Goal: Task Accomplishment & Management: Complete application form

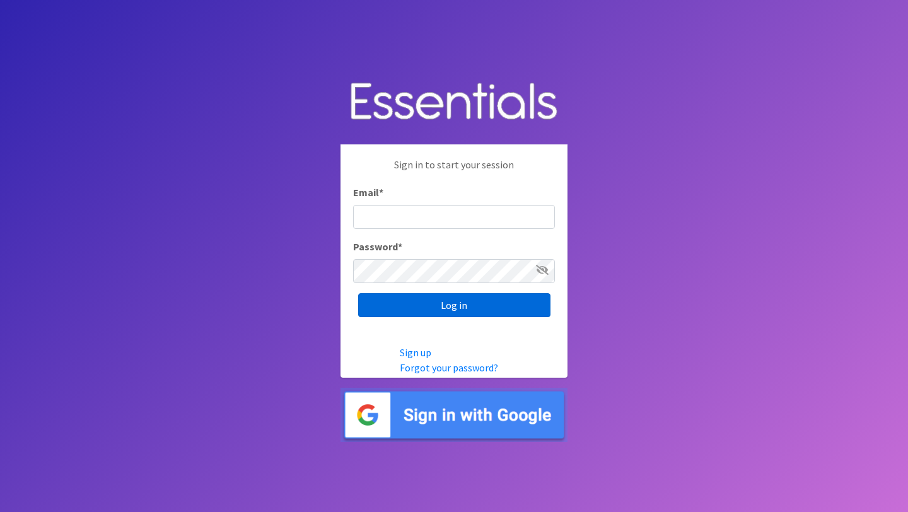
type input "[PERSON_NAME][EMAIL_ADDRESS][DOMAIN_NAME]"
click at [497, 309] on input "Log in" at bounding box center [454, 305] width 192 height 24
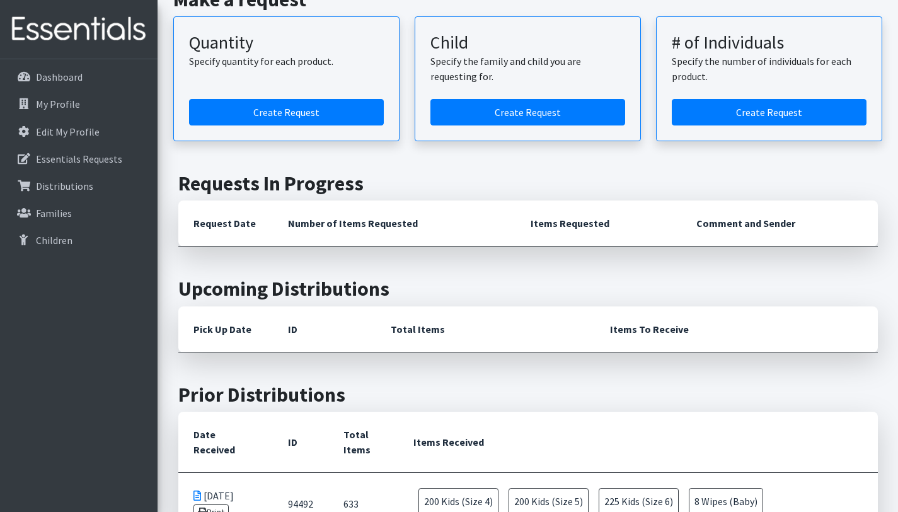
scroll to position [171, 0]
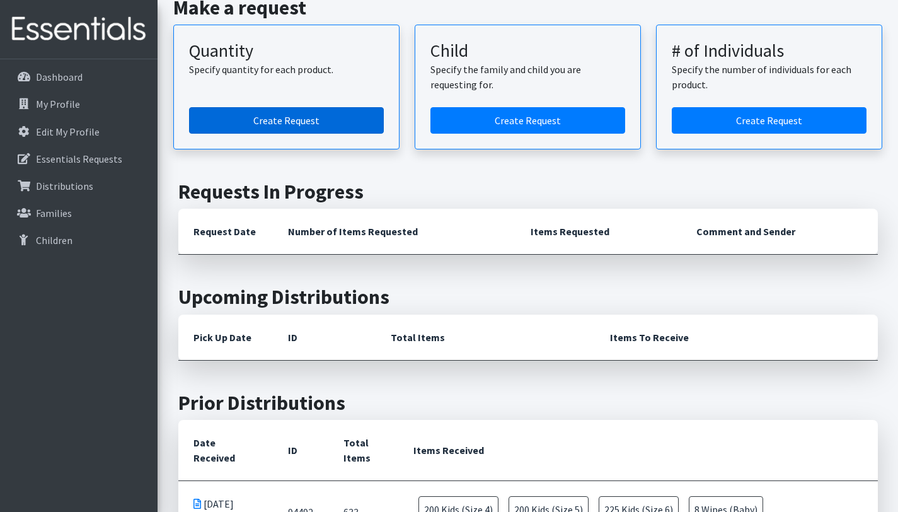
click at [299, 125] on link "Create Request" at bounding box center [286, 120] width 195 height 26
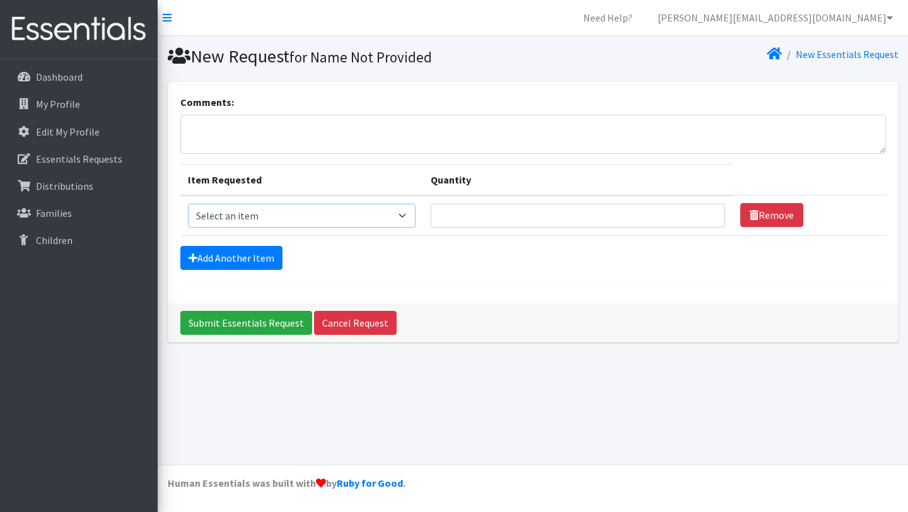
click at [415, 216] on select "Select an item Kids (Newborn) Kids (Size 1) Kids (Size 2) Kids (Size 3) Kids (S…" at bounding box center [302, 216] width 228 height 24
select select "3394"
click at [482, 213] on input "Quantity" at bounding box center [578, 216] width 294 height 24
type input "10"
click at [247, 253] on link "Add Another Item" at bounding box center [231, 258] width 102 height 24
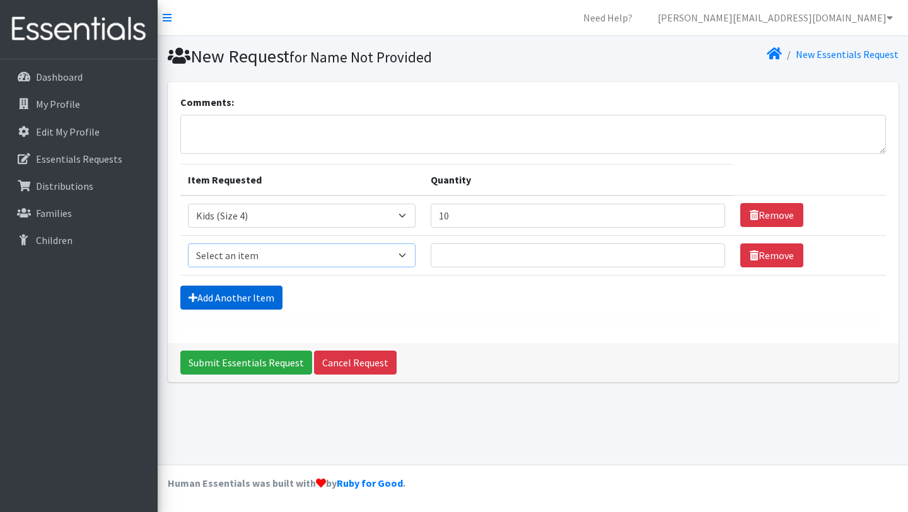
click at [247, 253] on select "Select an item Kids (Newborn) Kids (Size 1) Kids (Size 2) Kids (Size 3) Kids (S…" at bounding box center [302, 255] width 228 height 24
select select "3407"
click at [463, 255] on input "Quantity" at bounding box center [578, 255] width 294 height 24
type input "10"
click at [261, 301] on link "Add Another Item" at bounding box center [231, 298] width 102 height 24
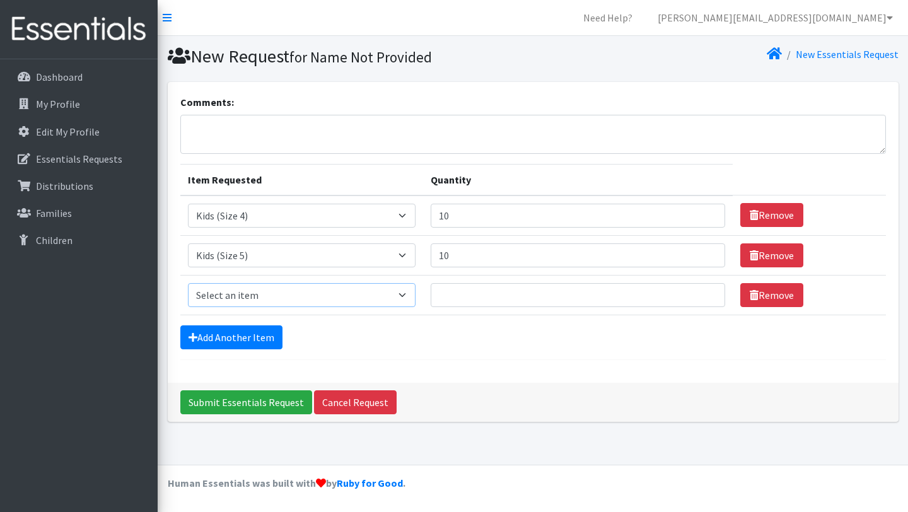
click at [264, 301] on select "Select an item Kids (Newborn) Kids (Size 1) Kids (Size 2) Kids (Size 3) Kids (S…" at bounding box center [302, 295] width 228 height 24
select select "3419"
click at [477, 292] on input "Quantity" at bounding box center [578, 295] width 294 height 24
type input "5"
click at [260, 331] on link "Add Another Item" at bounding box center [231, 337] width 102 height 24
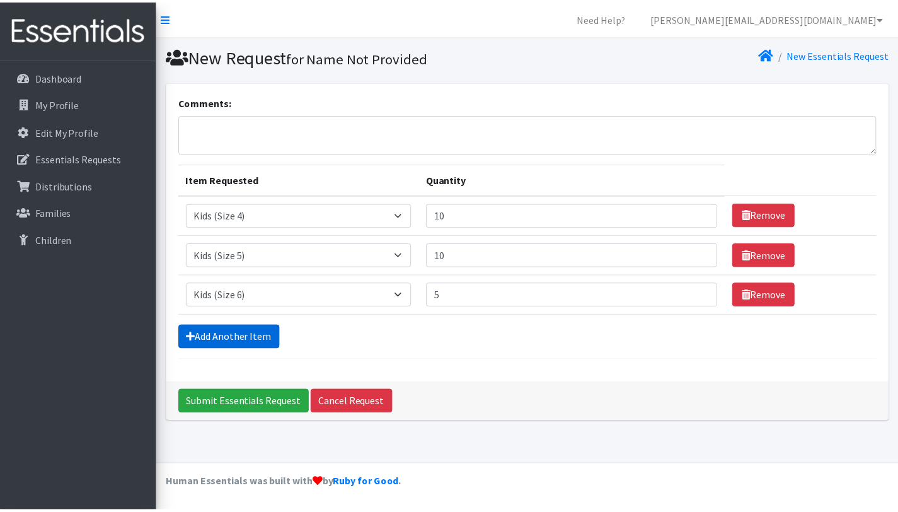
scroll to position [6, 0]
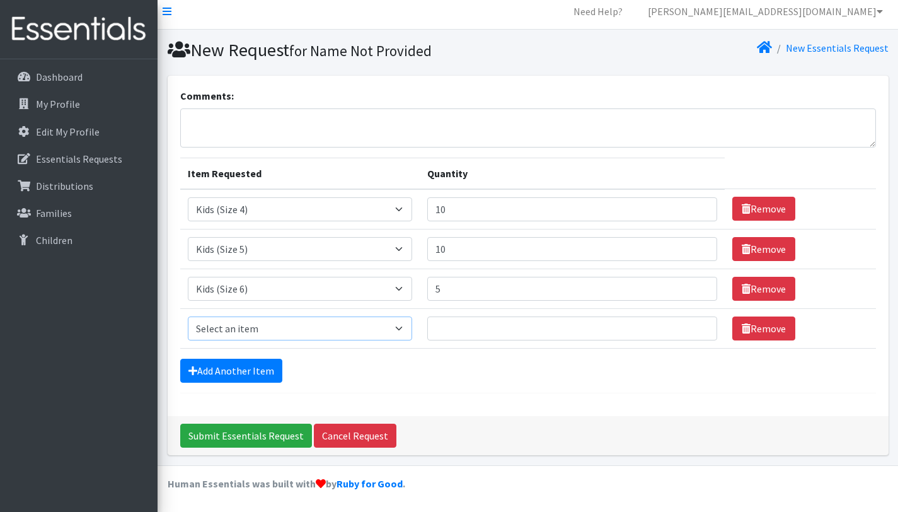
click at [385, 330] on select "Select an item Kids (Newborn) Kids (Size 1) Kids (Size 2) Kids (Size 3) Kids (S…" at bounding box center [300, 328] width 224 height 24
select select "3418"
click at [503, 332] on input "Quantity" at bounding box center [572, 328] width 290 height 24
type input "8"
click at [277, 434] on input "Submit Essentials Request" at bounding box center [246, 436] width 132 height 24
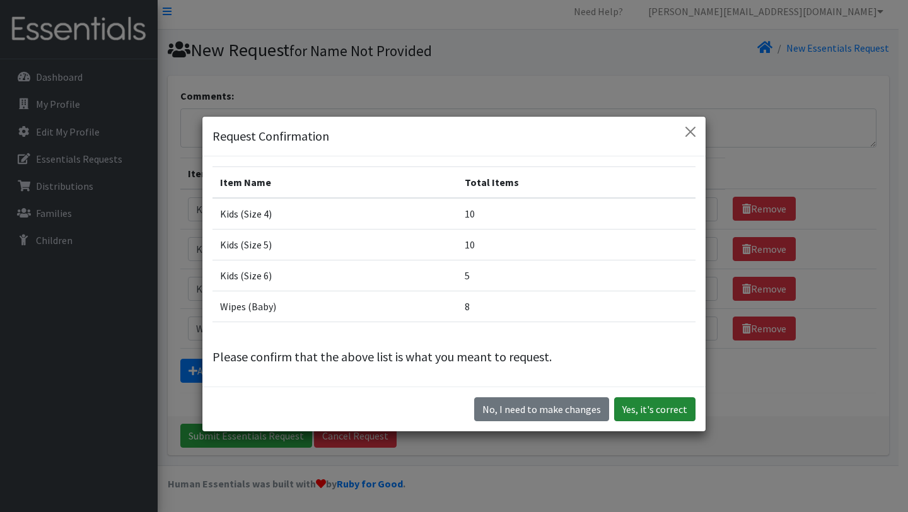
click at [673, 411] on button "Yes, it's correct" at bounding box center [654, 409] width 81 height 24
